Goal: Check status: Check status

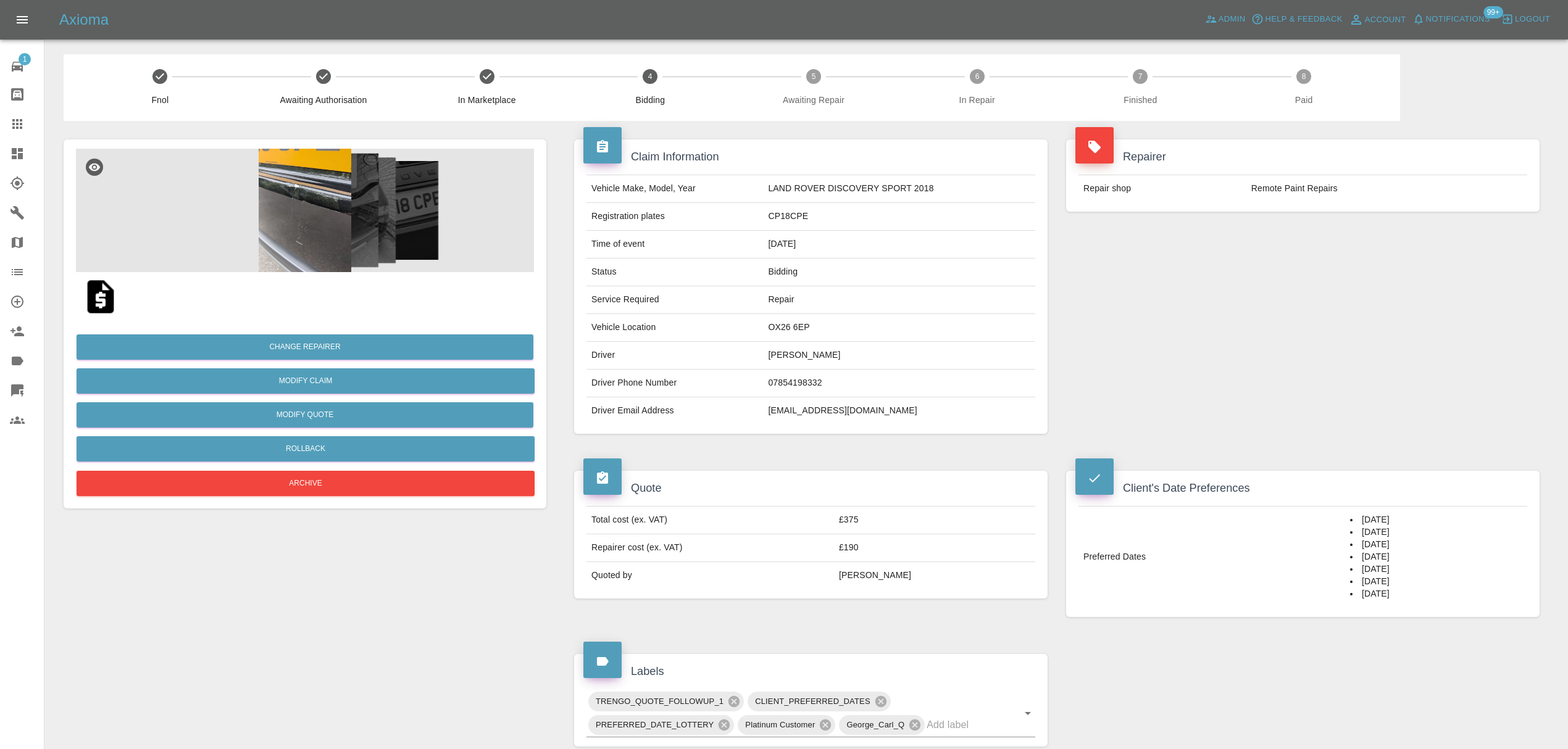
click at [21, 129] on icon at bounding box center [17, 124] width 10 height 10
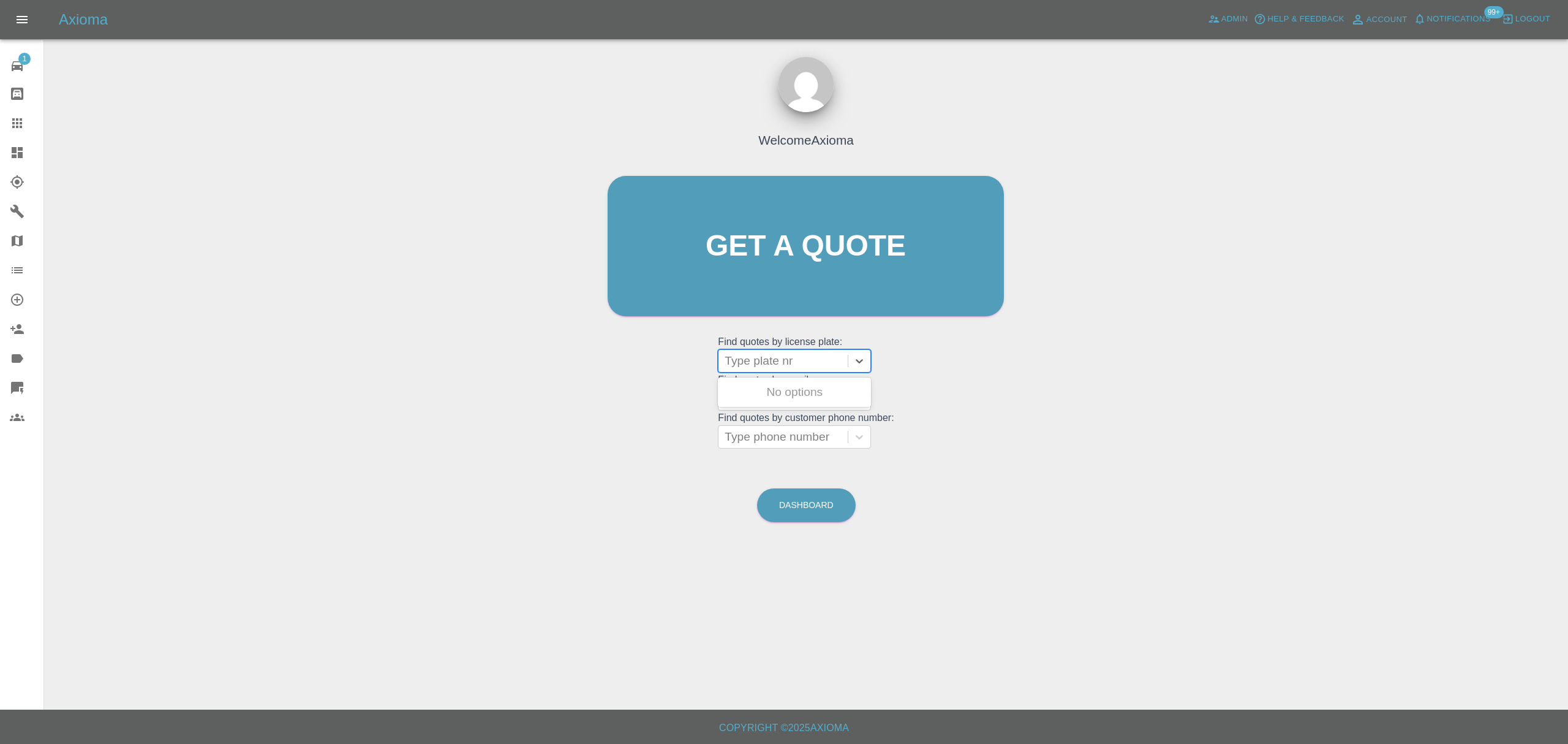
click at [788, 366] on div at bounding box center [783, 361] width 117 height 17
paste input "RV14XJW"
type input "RV14XJW"
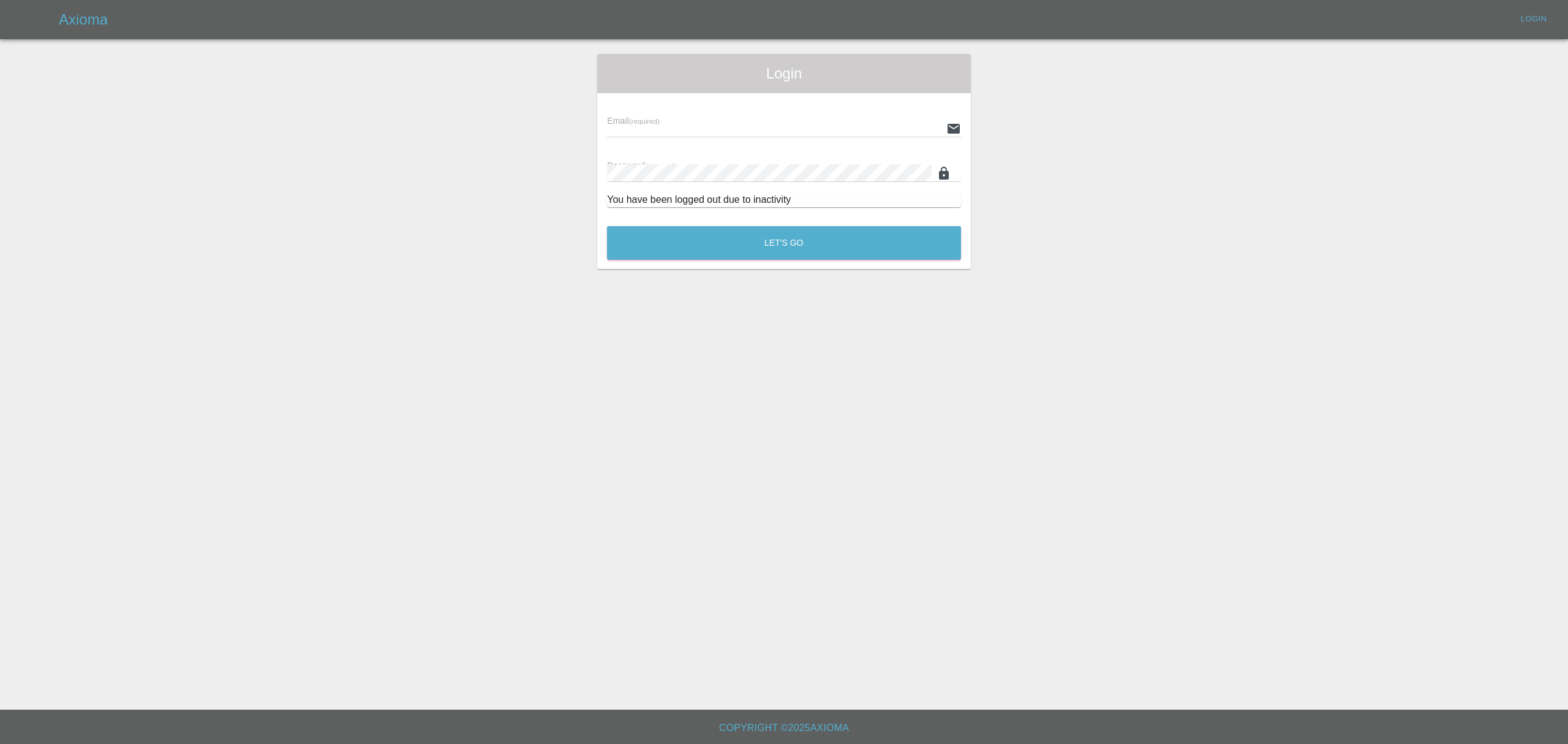
type input "stefano.sironi@axioma.co.uk"
click at [733, 251] on button "Let's Go" at bounding box center [784, 243] width 354 height 34
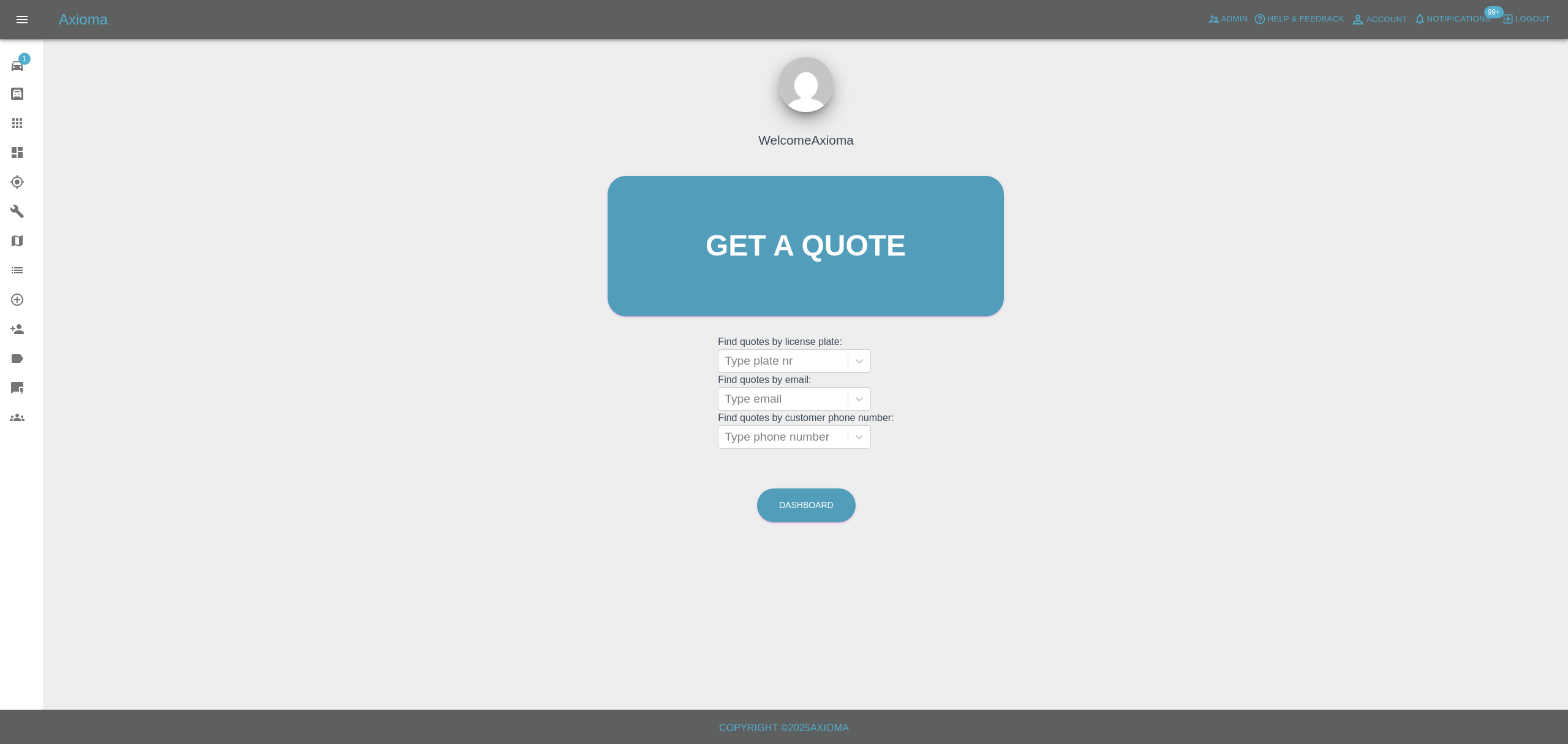
click at [742, 365] on div at bounding box center [783, 361] width 117 height 17
paste input "RV14XJW"
type input "RV14XJW"
click at [807, 395] on div "RV14XJW, Completed" at bounding box center [795, 392] width 153 height 25
